Goal: Transaction & Acquisition: Purchase product/service

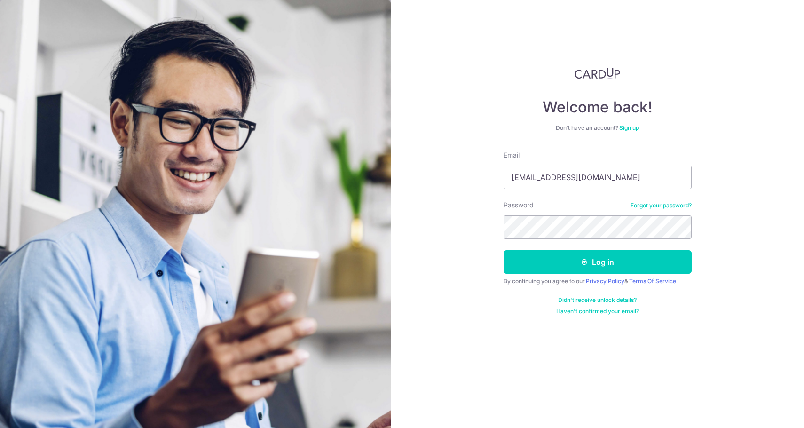
type input "[EMAIL_ADDRESS][DOMAIN_NAME]"
click at [504, 250] on button "Log in" at bounding box center [598, 262] width 188 height 24
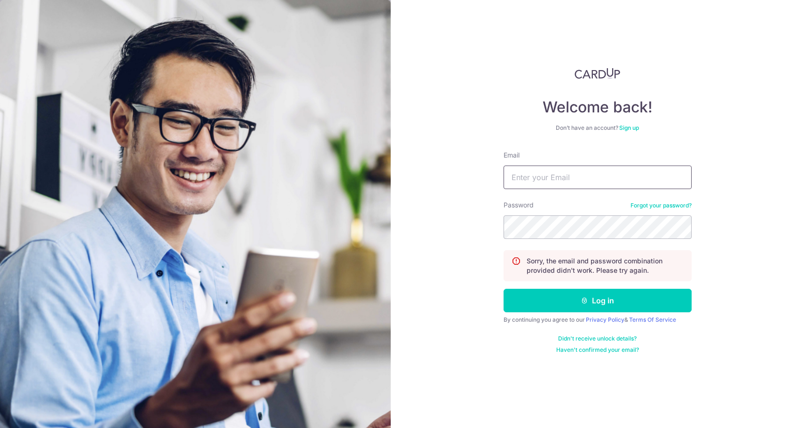
click at [562, 181] on input "Email" at bounding box center [598, 177] width 188 height 24
type input "K"
type input "Jiajielai@outlook.com"
click at [504, 289] on button "Log in" at bounding box center [598, 301] width 188 height 24
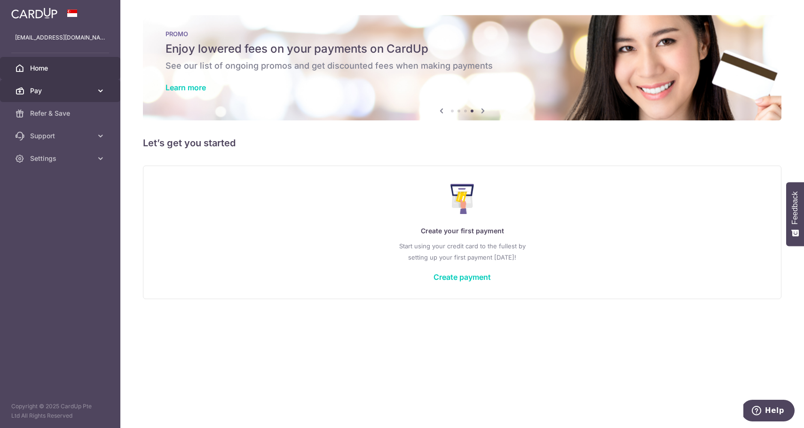
click at [92, 79] on link "Pay" at bounding box center [60, 90] width 120 height 23
click at [95, 87] on link "Pay" at bounding box center [60, 90] width 120 height 23
click at [91, 97] on link "Pay" at bounding box center [60, 90] width 120 height 23
click at [484, 108] on icon at bounding box center [482, 111] width 11 height 12
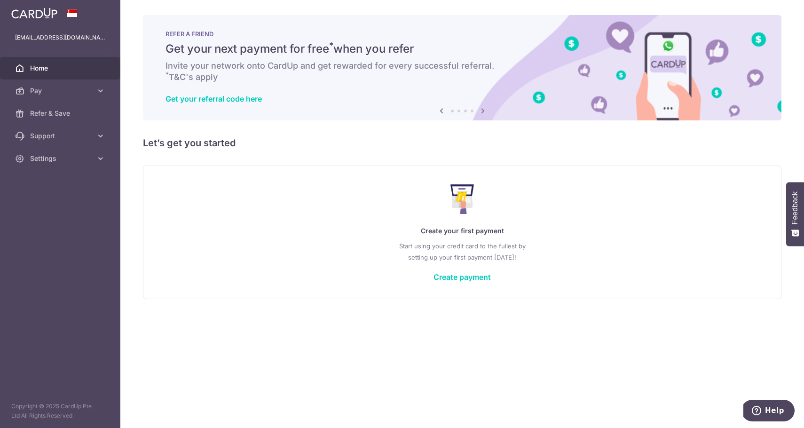
click at [484, 111] on icon at bounding box center [482, 111] width 11 height 12
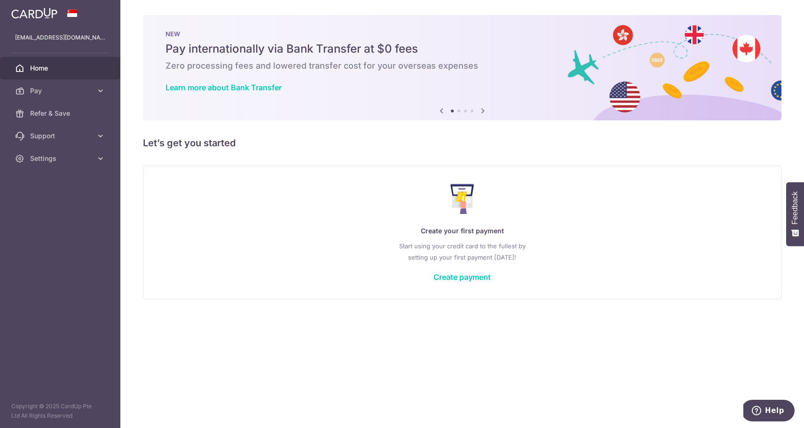
click at [483, 111] on icon at bounding box center [482, 111] width 11 height 12
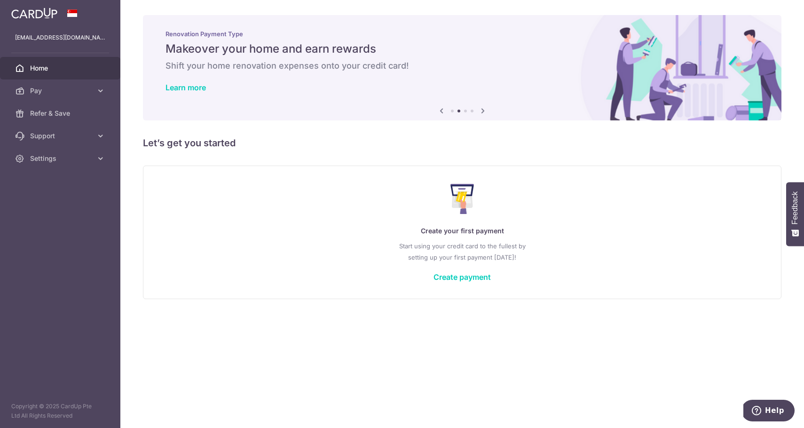
click at [483, 111] on icon at bounding box center [482, 111] width 11 height 12
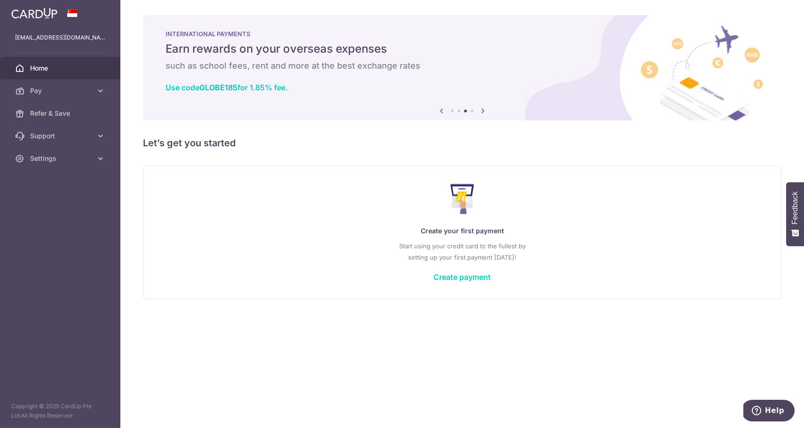
click at [483, 111] on icon at bounding box center [482, 111] width 11 height 12
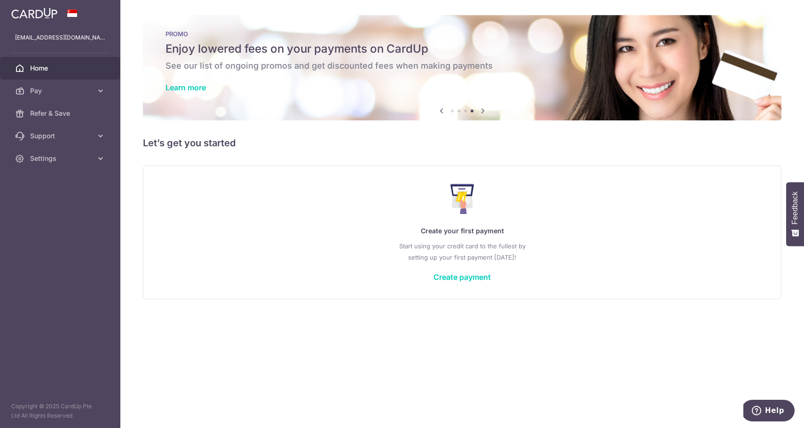
click at [483, 111] on icon at bounding box center [482, 111] width 11 height 12
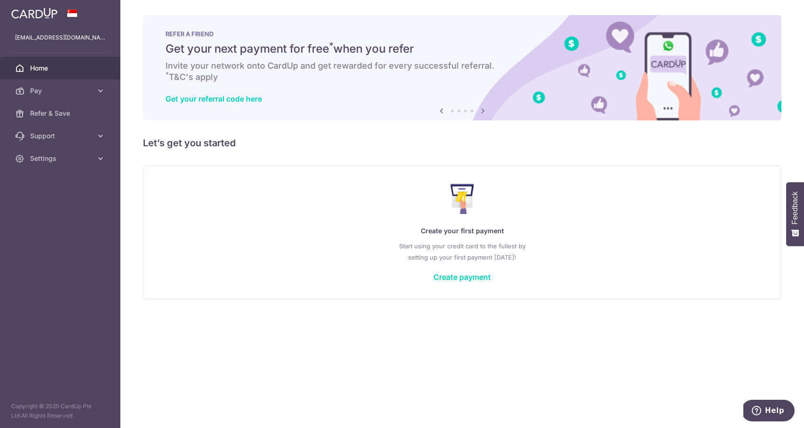
click at [483, 111] on icon at bounding box center [482, 111] width 11 height 12
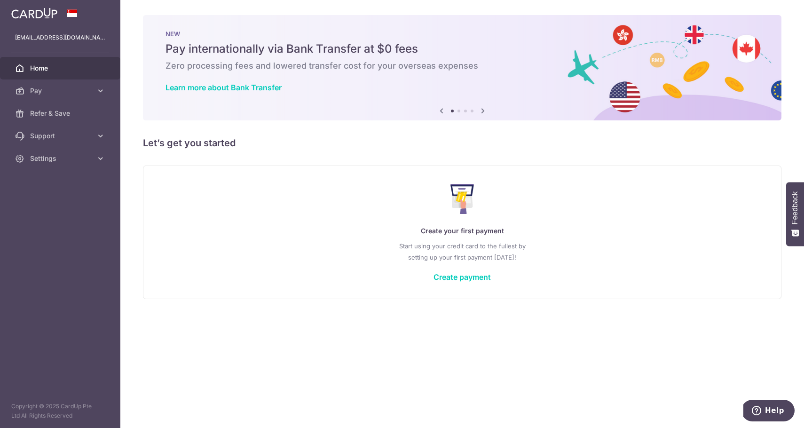
click at [483, 111] on icon at bounding box center [482, 111] width 11 height 12
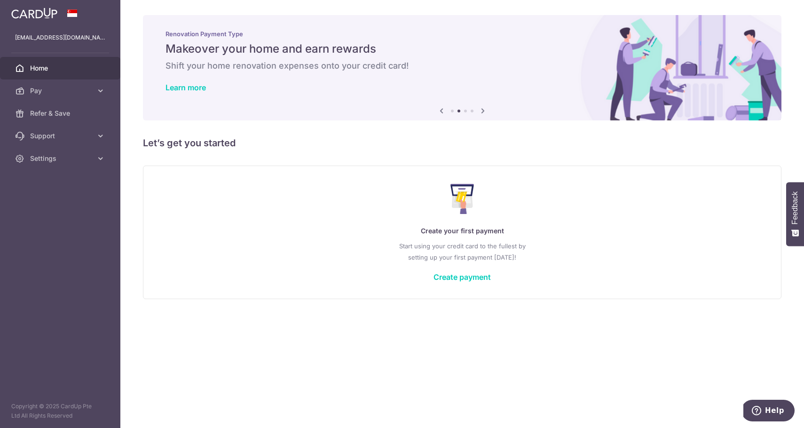
click at [483, 111] on icon at bounding box center [482, 111] width 11 height 12
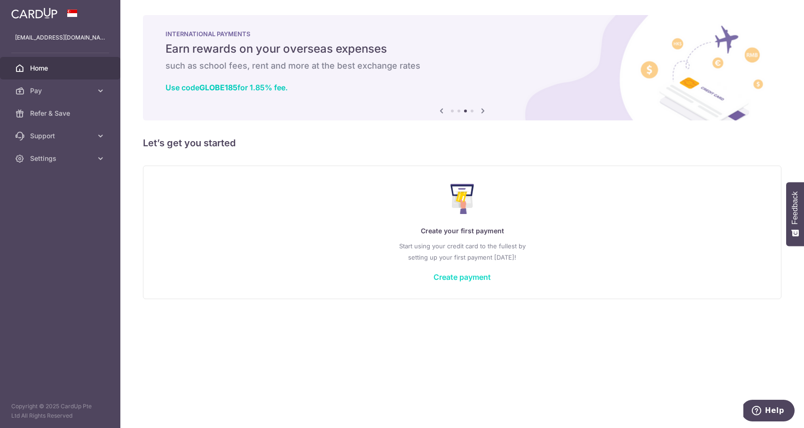
click at [458, 276] on link "Create payment" at bounding box center [461, 276] width 57 height 9
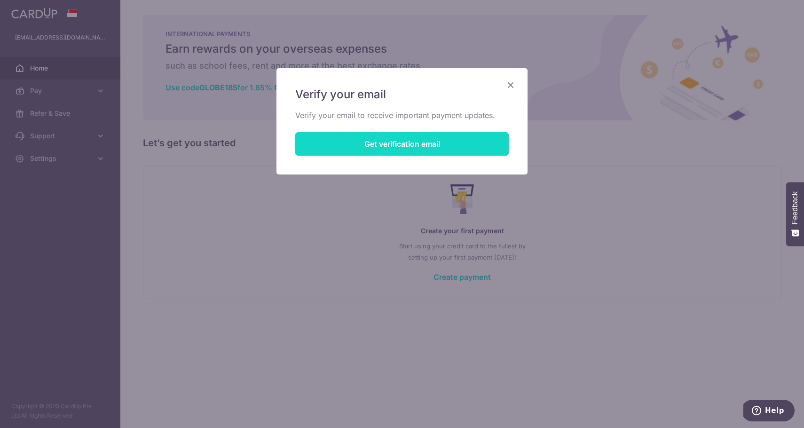
click at [435, 140] on button "Get verification email" at bounding box center [401, 144] width 213 height 24
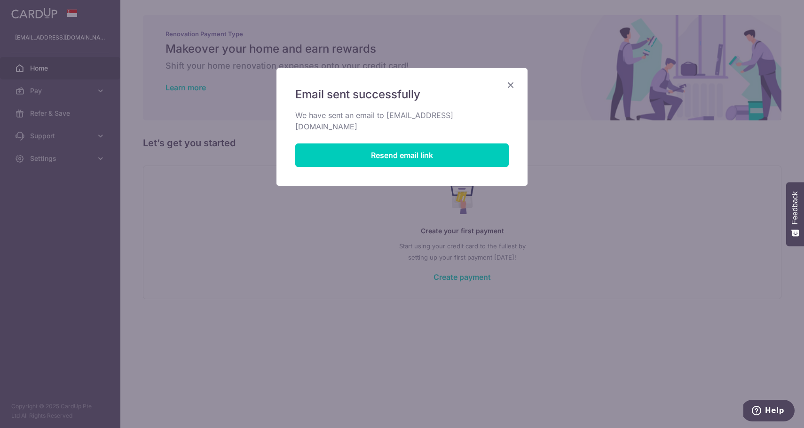
click at [509, 87] on icon "Close" at bounding box center [510, 85] width 11 height 12
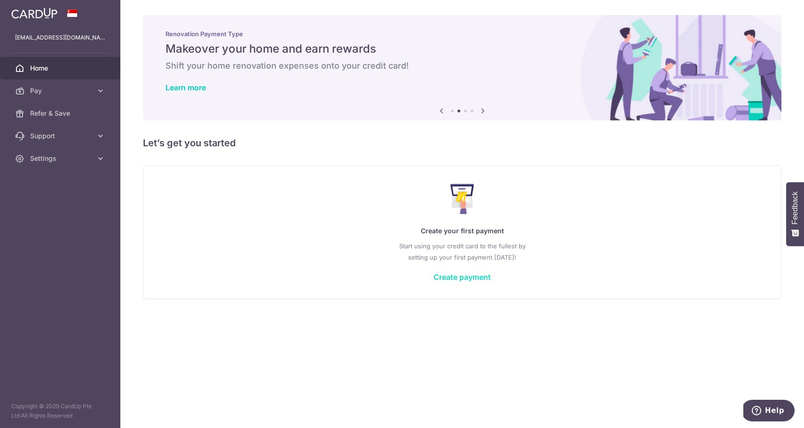
click at [477, 279] on link "Create payment" at bounding box center [461, 276] width 57 height 9
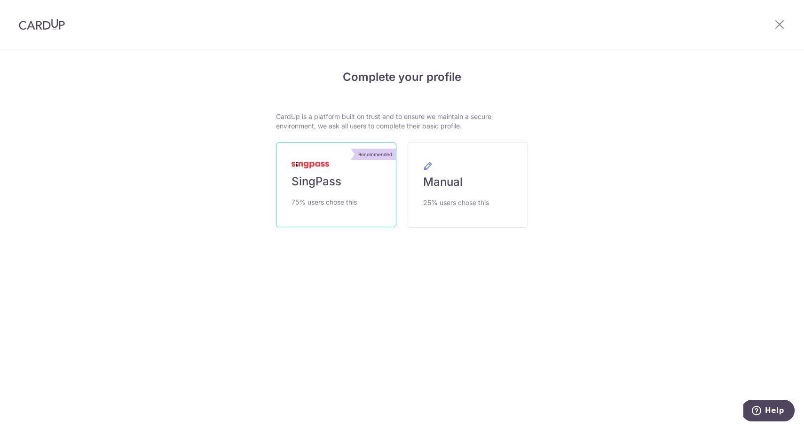
click at [365, 199] on link "Recommended SingPass 75% users chose this" at bounding box center [336, 184] width 120 height 85
